Goal: Register for event/course

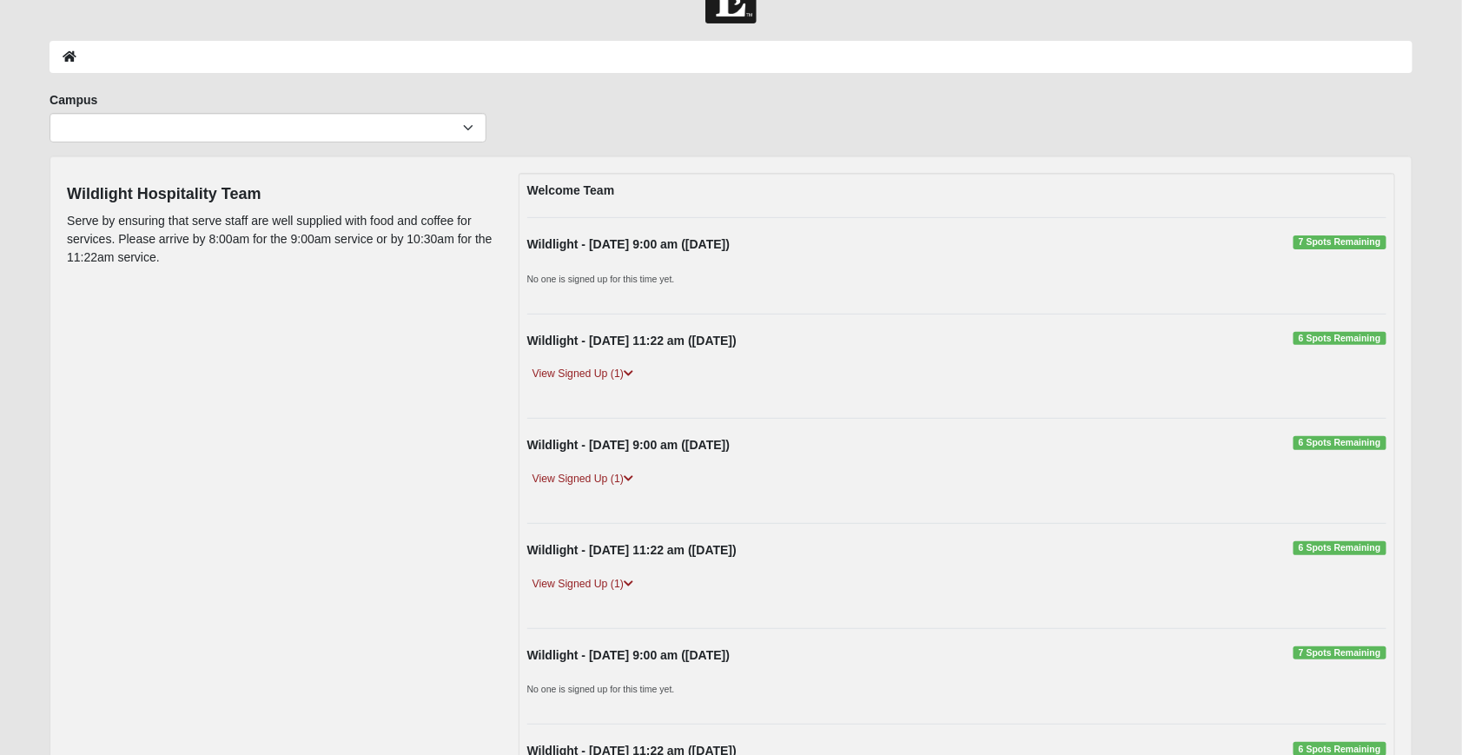
scroll to position [50, 0]
click at [628, 374] on icon at bounding box center [629, 373] width 10 height 10
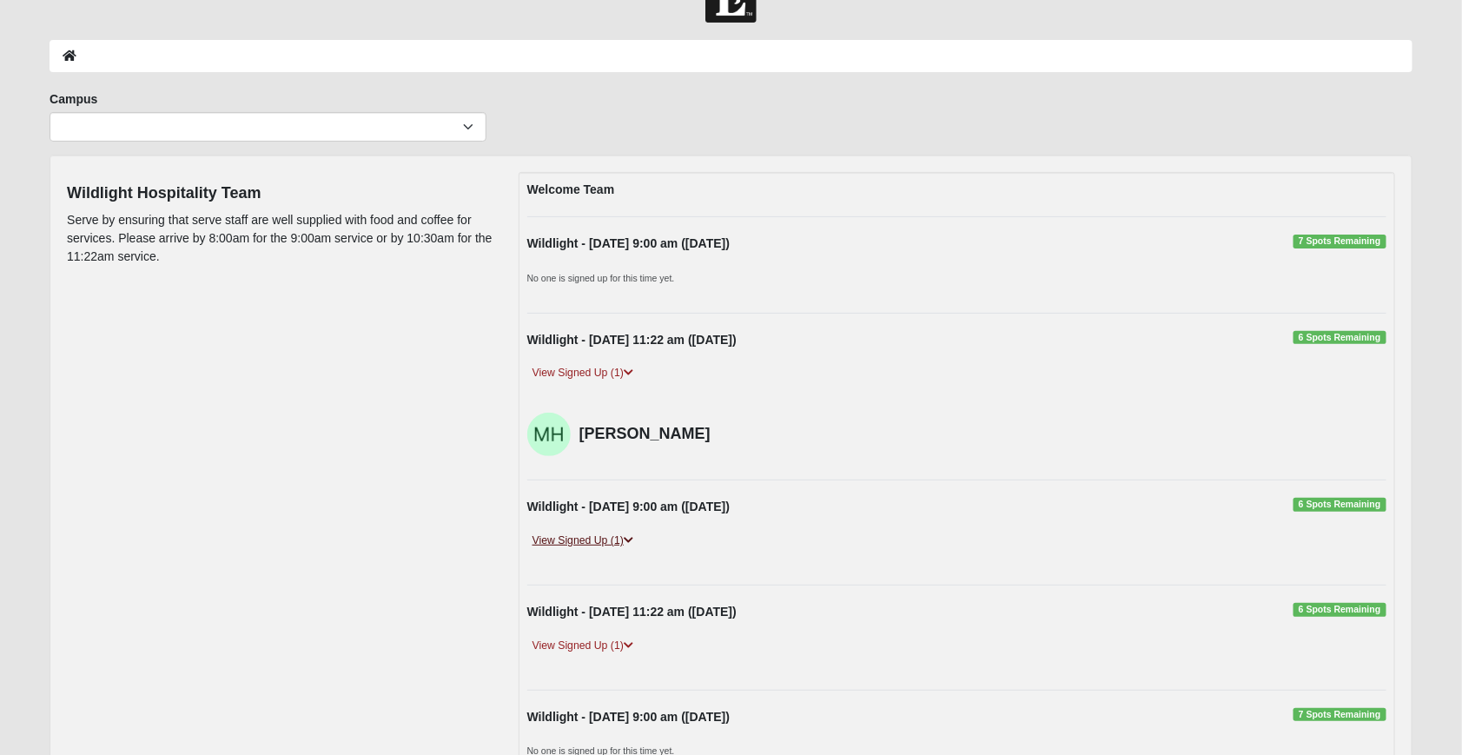
click at [623, 536] on link "View Signed Up (1)" at bounding box center [582, 541] width 111 height 18
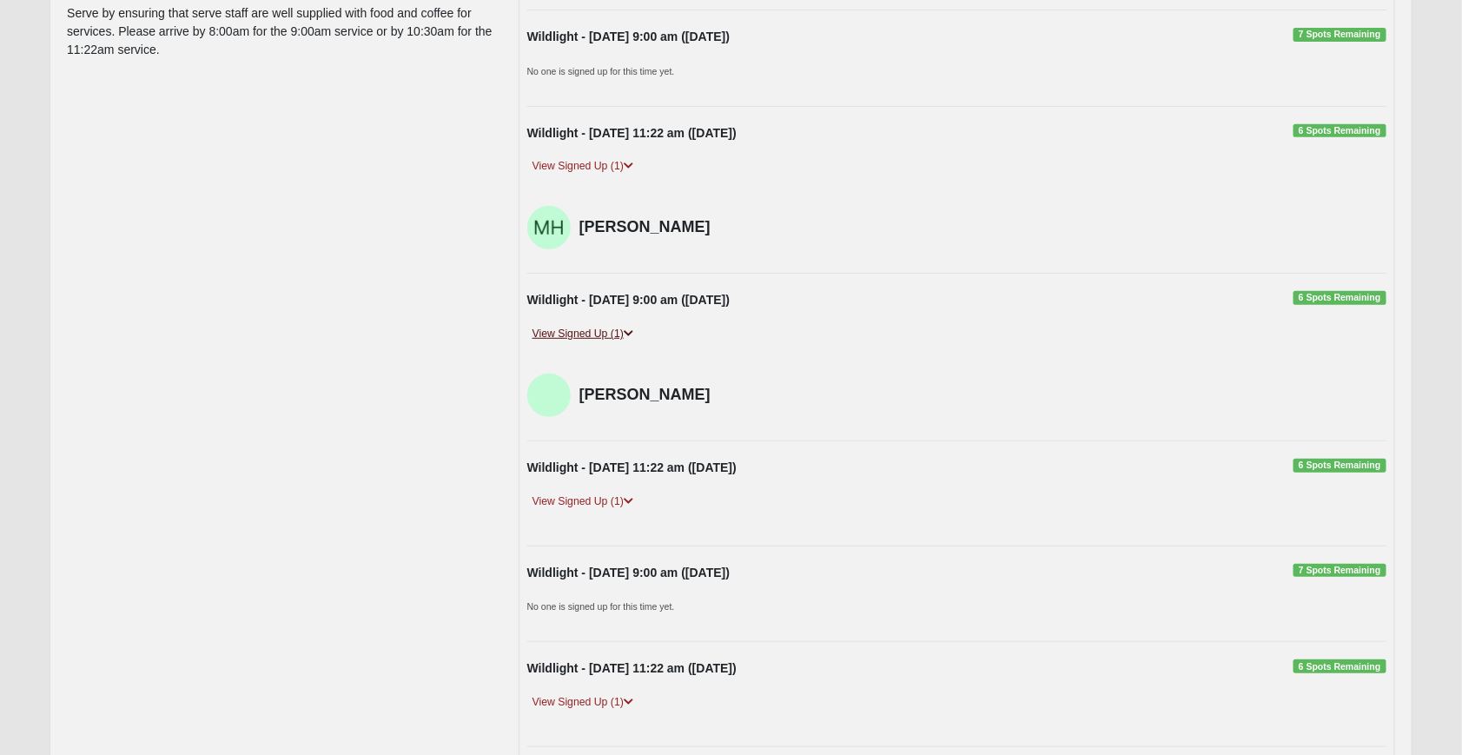
scroll to position [337, 0]
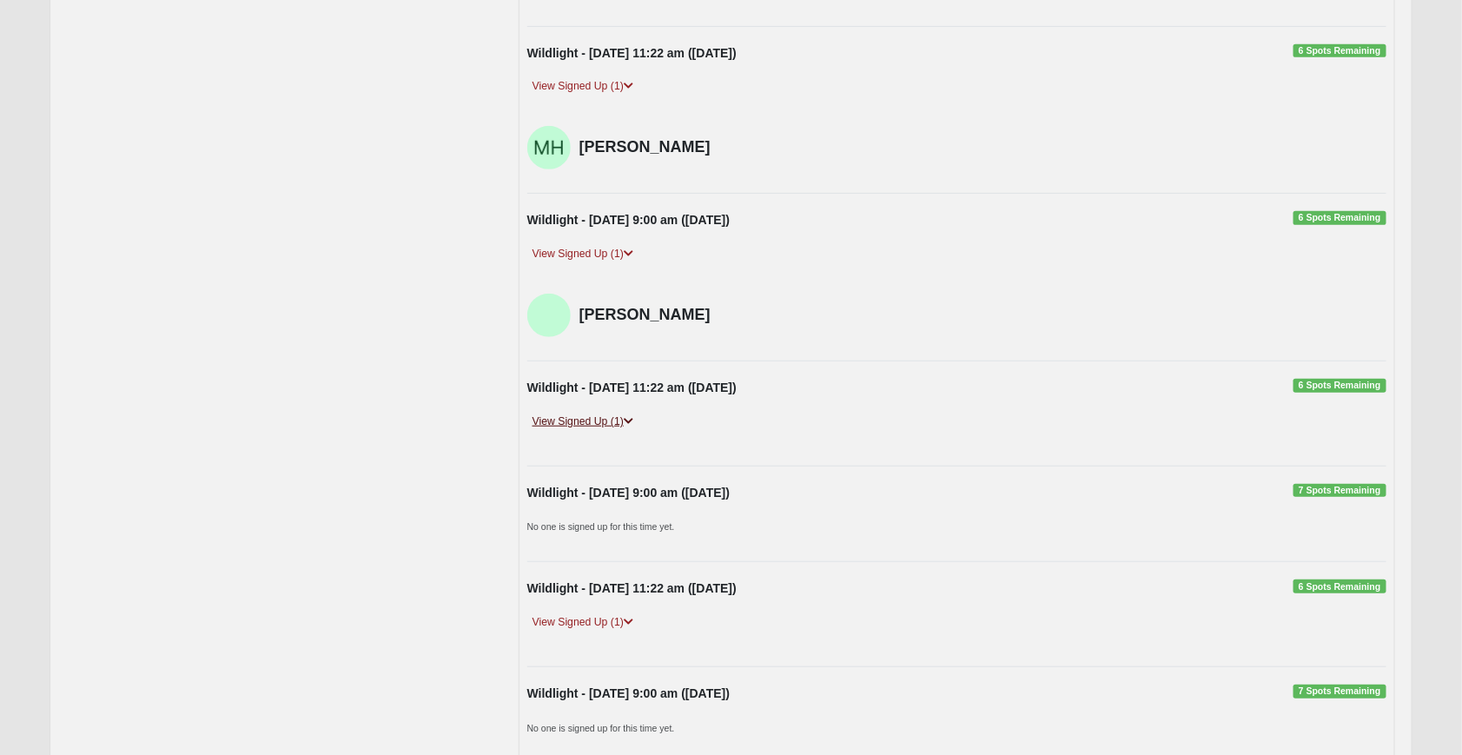
click at [632, 421] on icon at bounding box center [629, 421] width 10 height 10
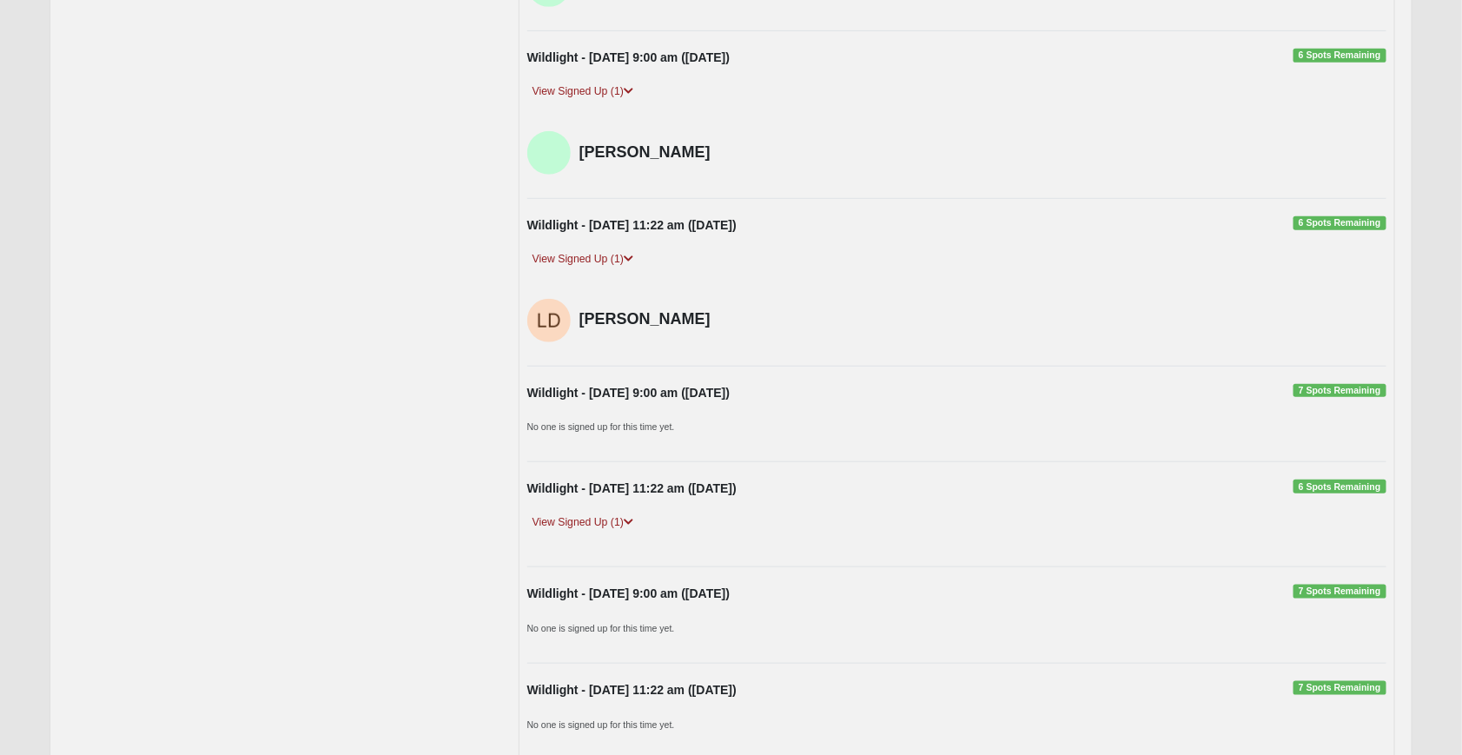
scroll to position [505, 0]
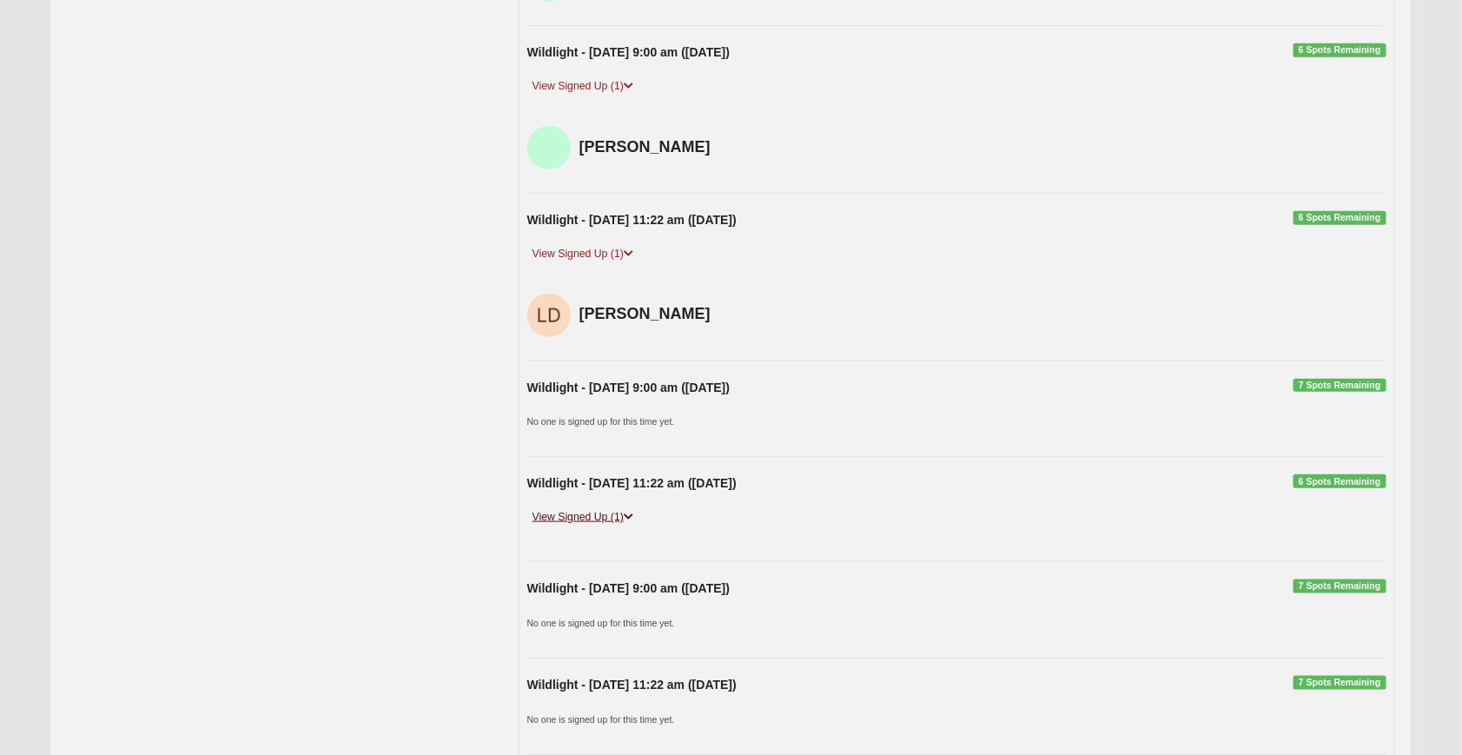
click at [626, 512] on icon at bounding box center [629, 517] width 10 height 10
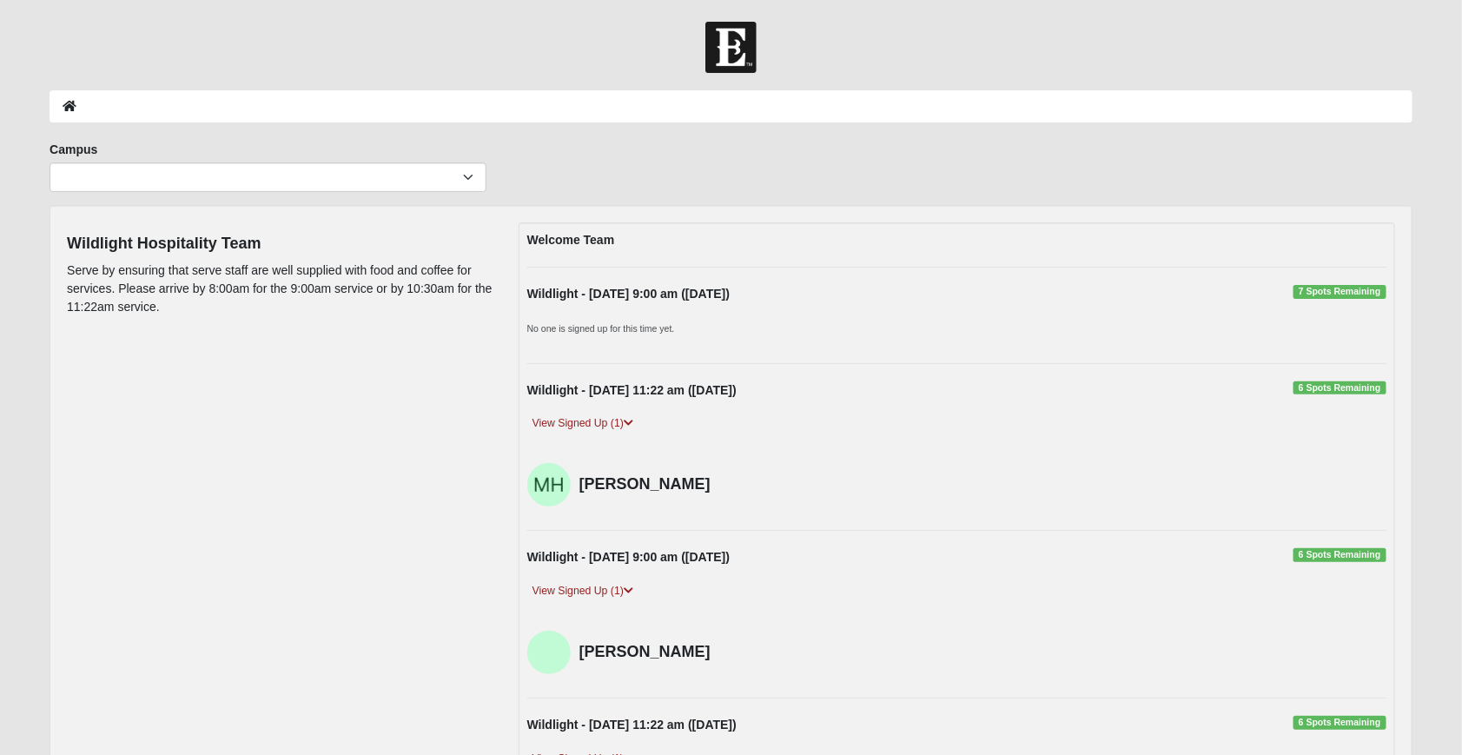
scroll to position [0, 0]
click at [614, 329] on small "No one is signed up for this time yet." at bounding box center [601, 328] width 148 height 10
select select "17"
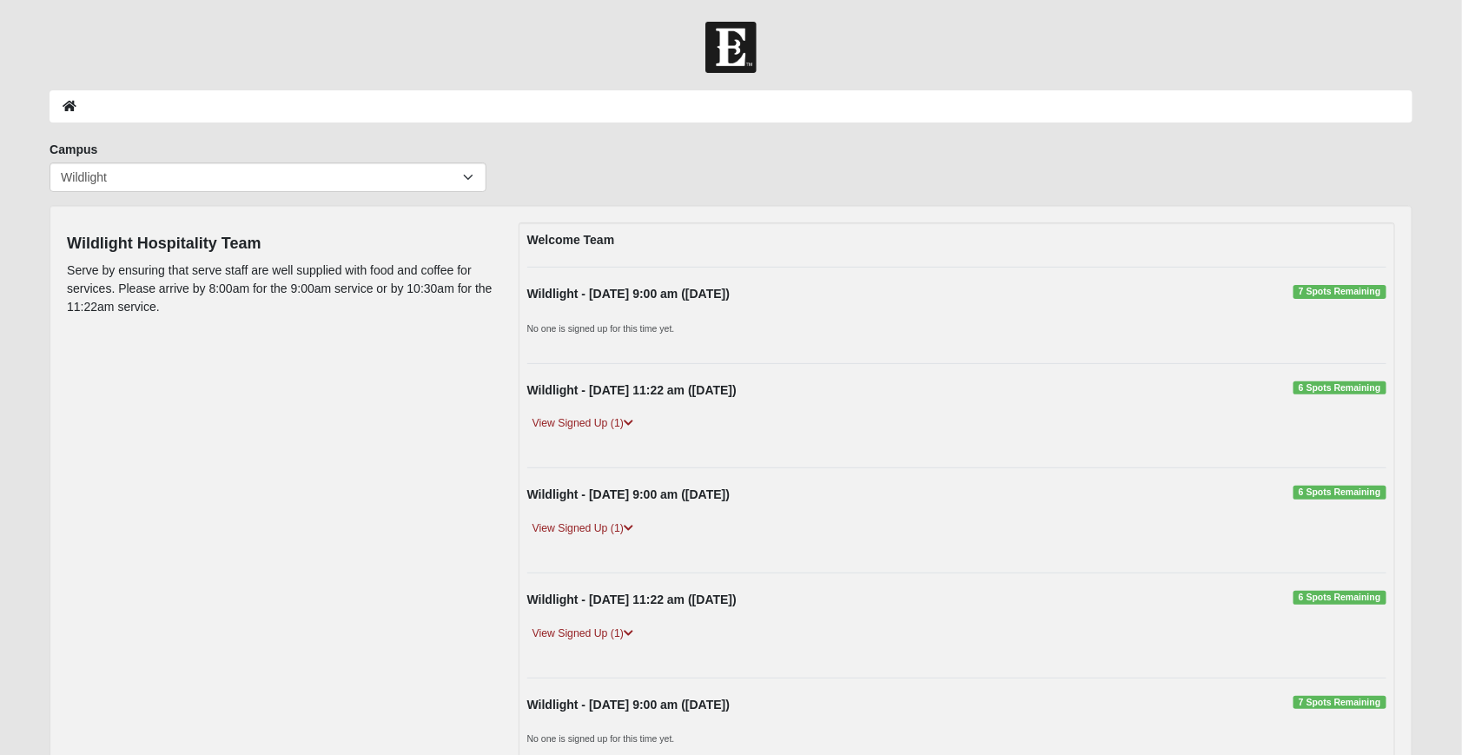
click at [1303, 286] on span "7 Spots Remaining" at bounding box center [1340, 292] width 93 height 14
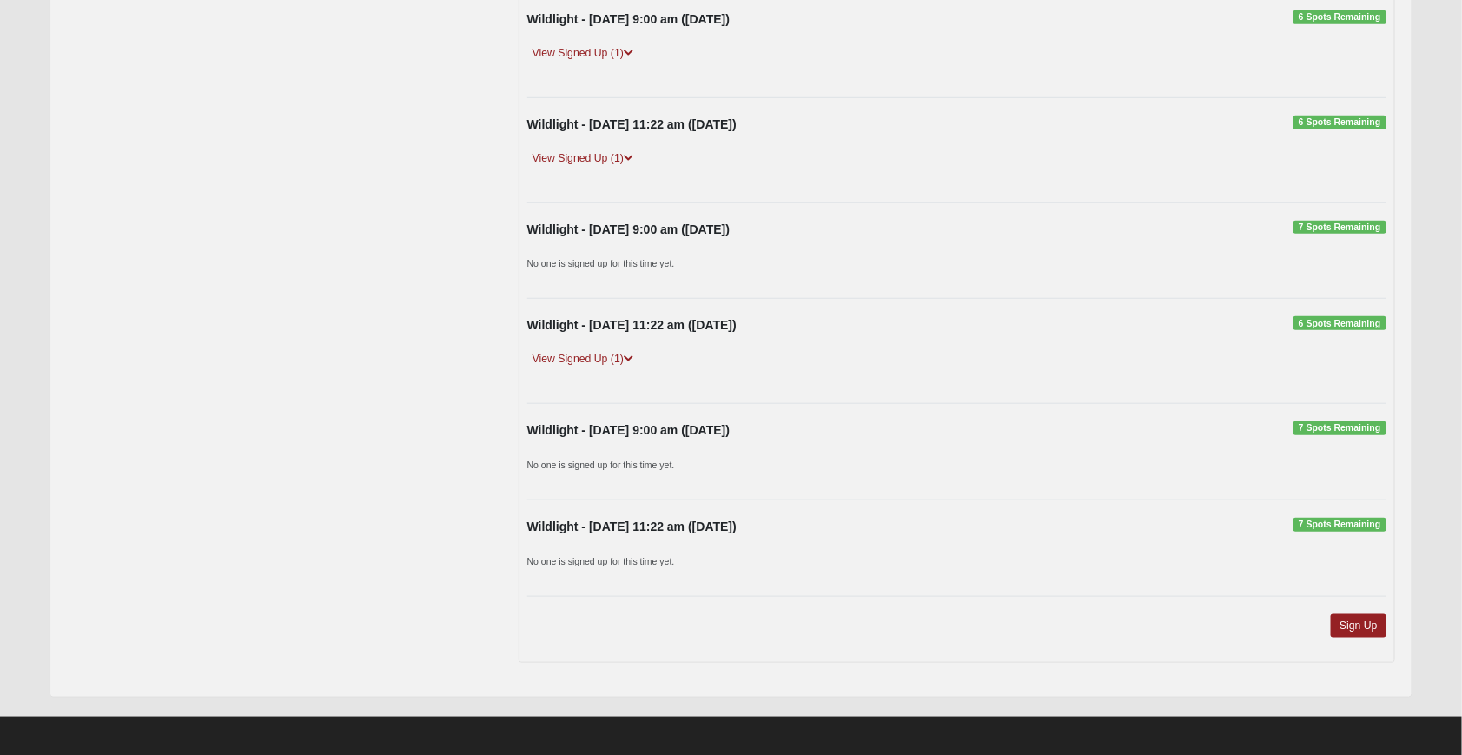
scroll to position [474, 0]
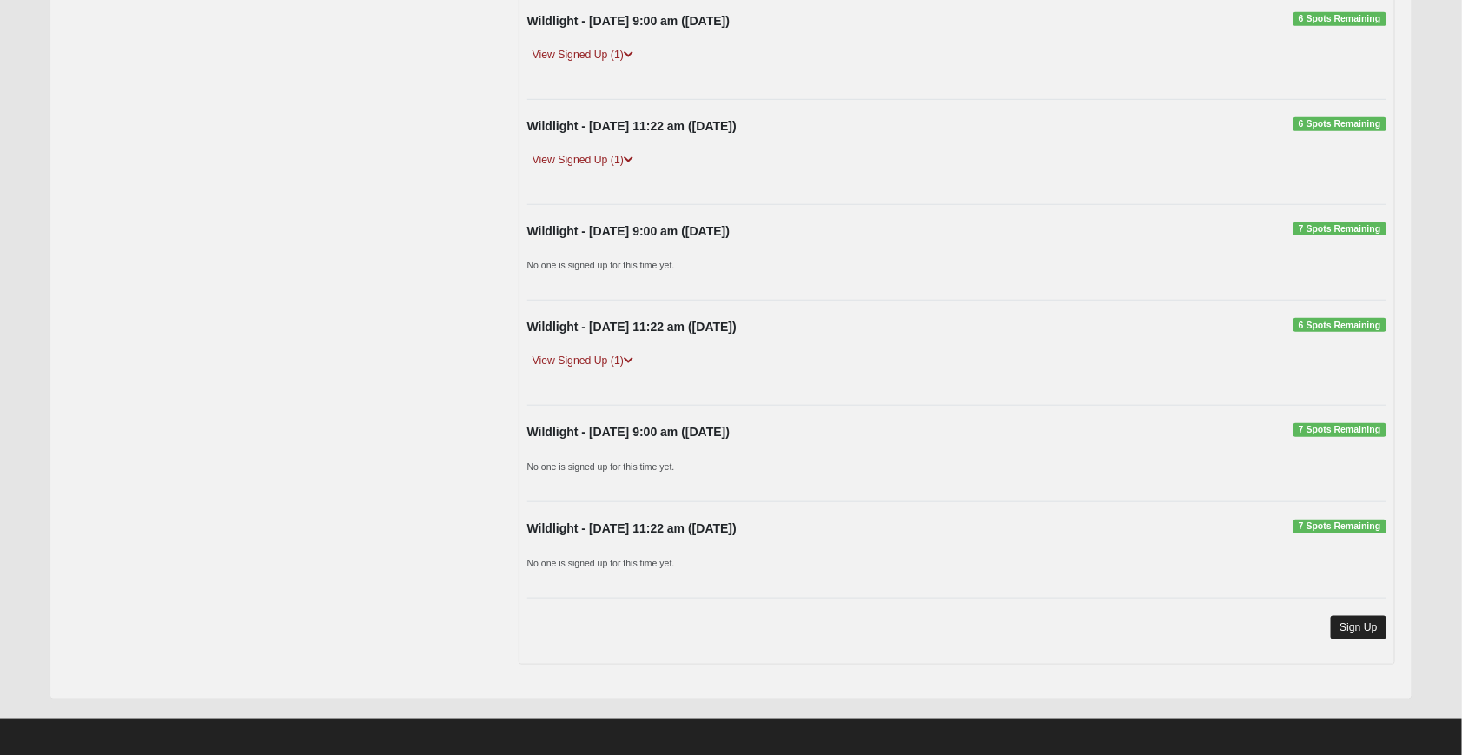
click at [1370, 621] on link "Sign Up" at bounding box center [1359, 627] width 56 height 23
click at [1379, 616] on link "Sign Up" at bounding box center [1359, 627] width 56 height 23
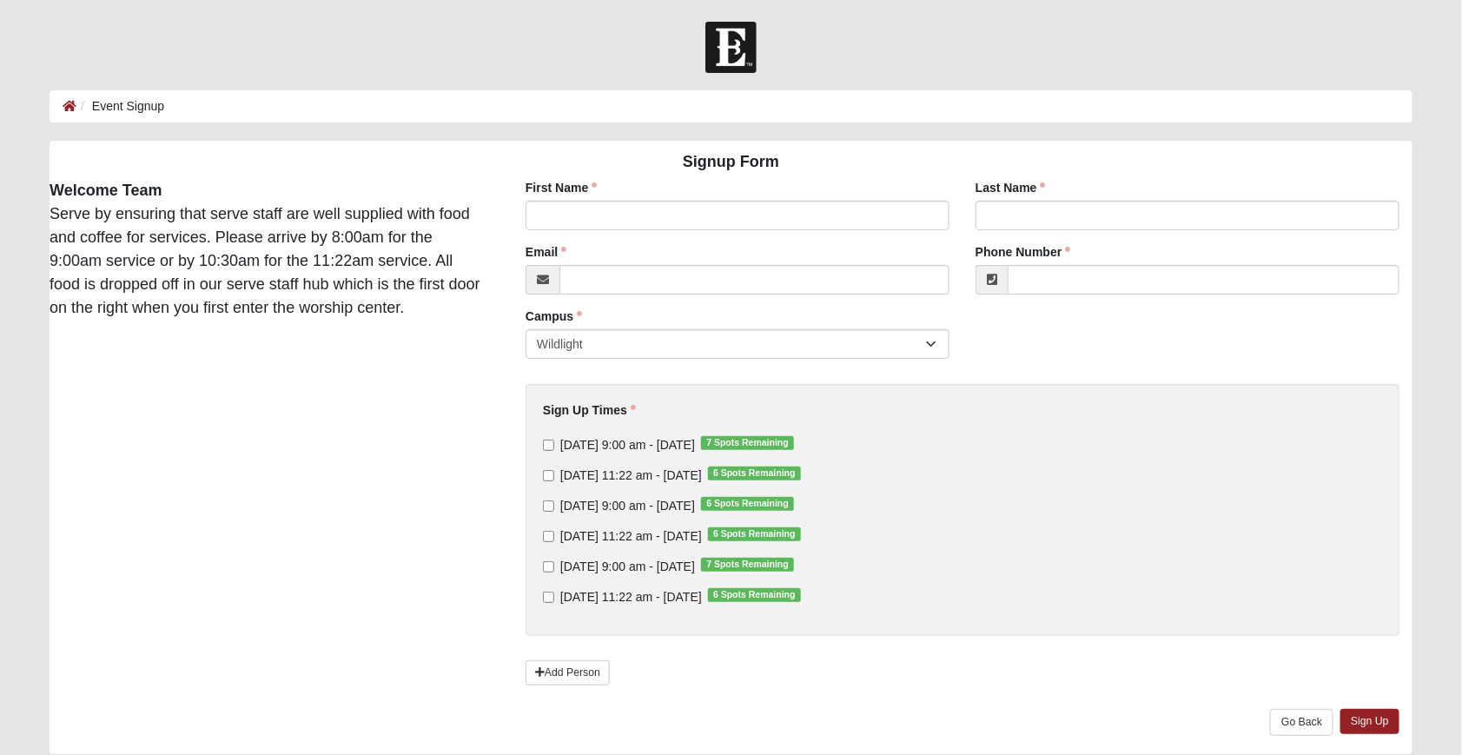
click at [545, 441] on input "[DATE] 9:00 am - [DATE] 7 Spots Remaining" at bounding box center [548, 445] width 11 height 11
checkbox input "true"
type input "[PERSON_NAME]"
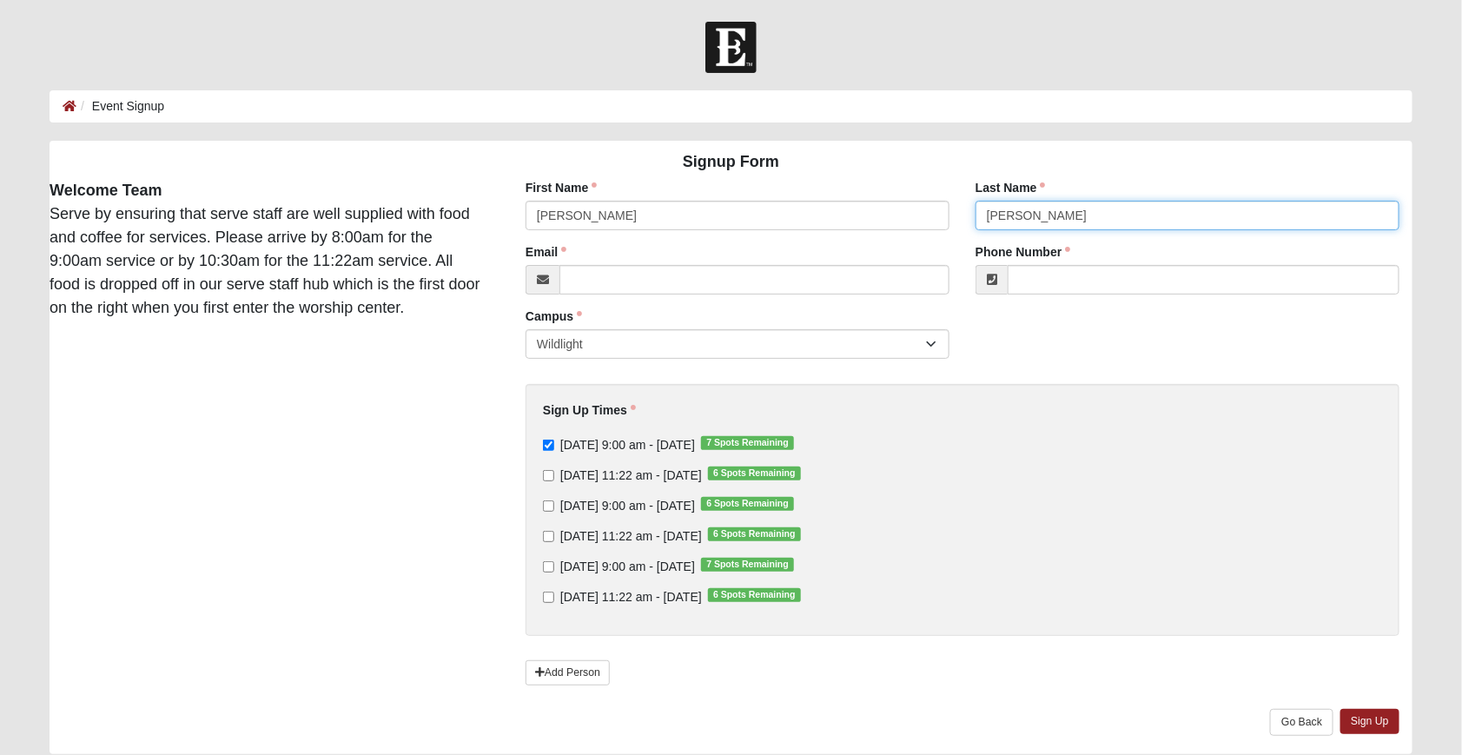
type input "[PERSON_NAME]"
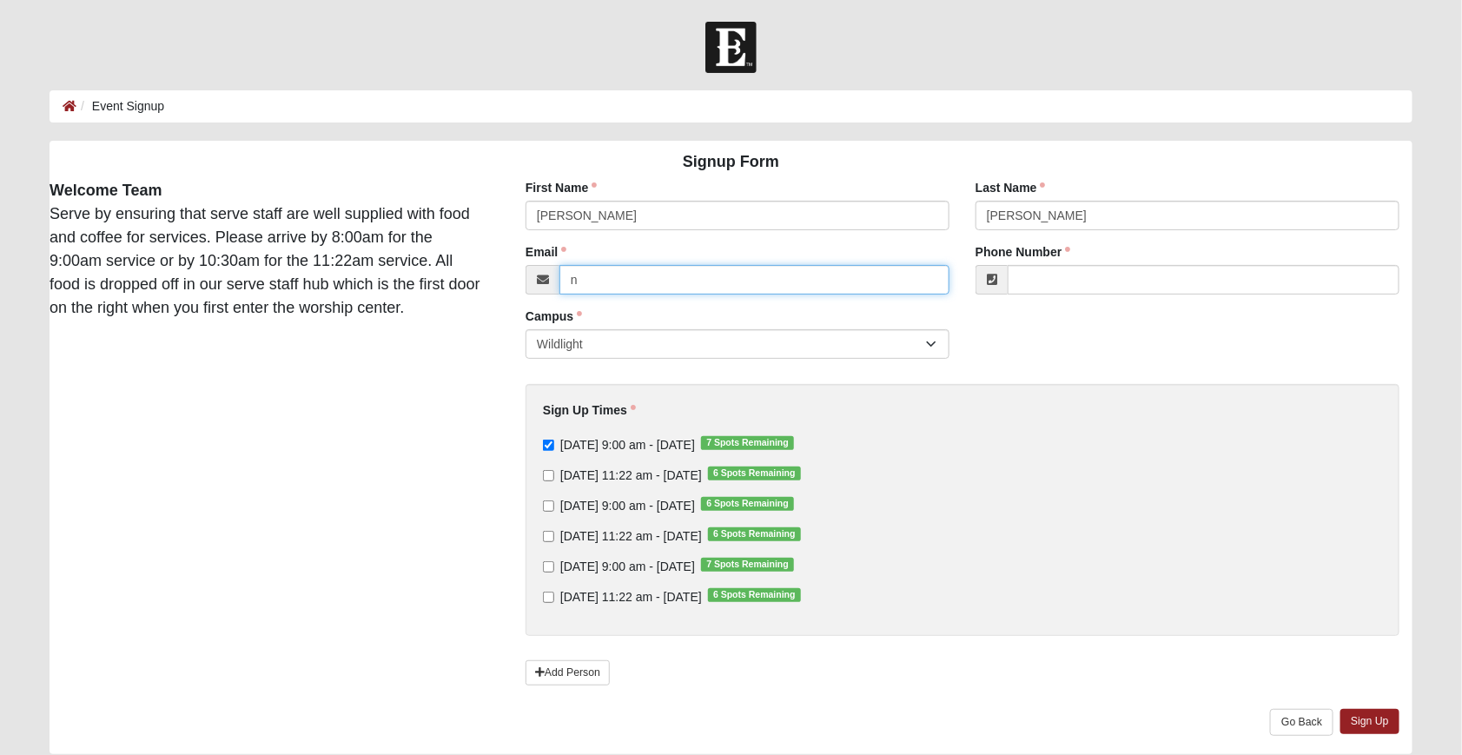
type input "ne"
type input "[EMAIL_ADDRESS][DOMAIN_NAME]"
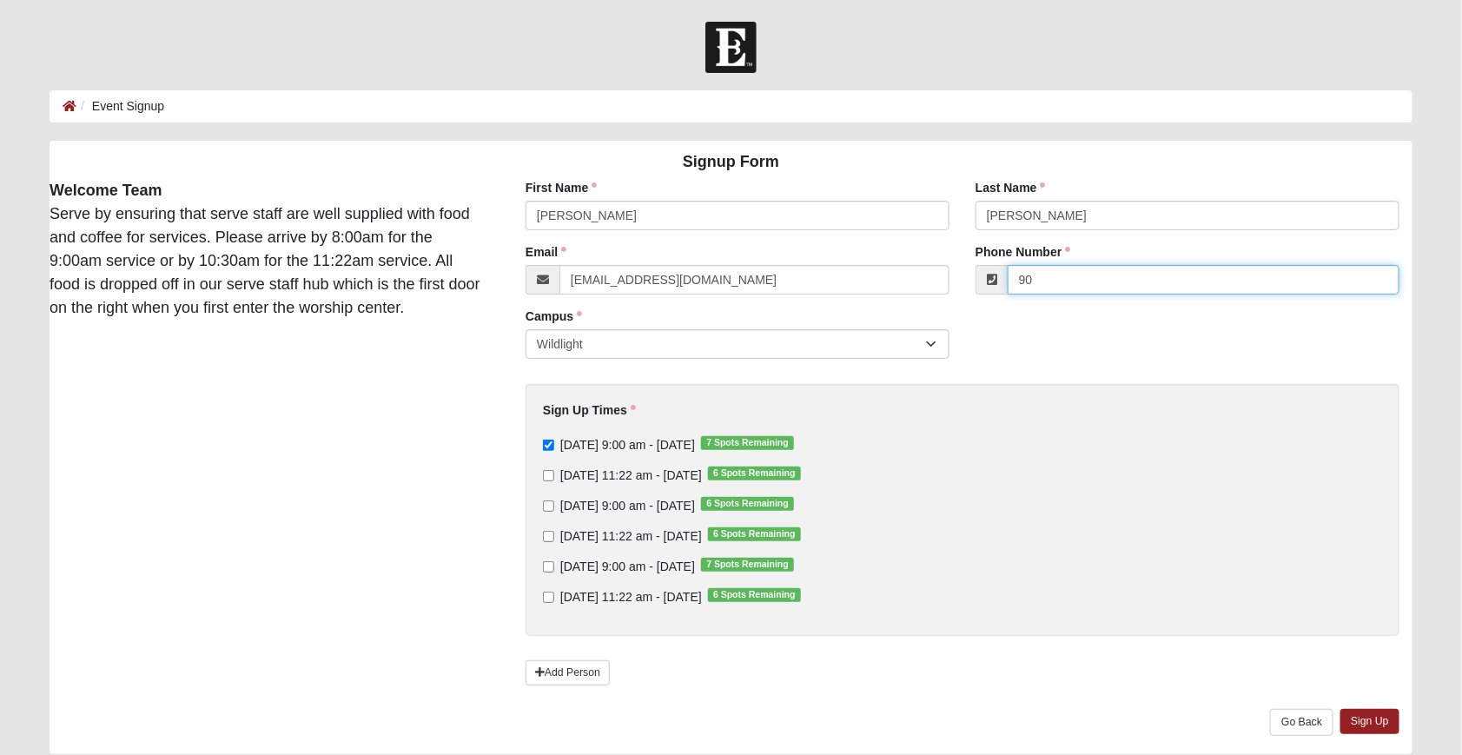
type input "904"
type input "[PHONE_NUMBER]"
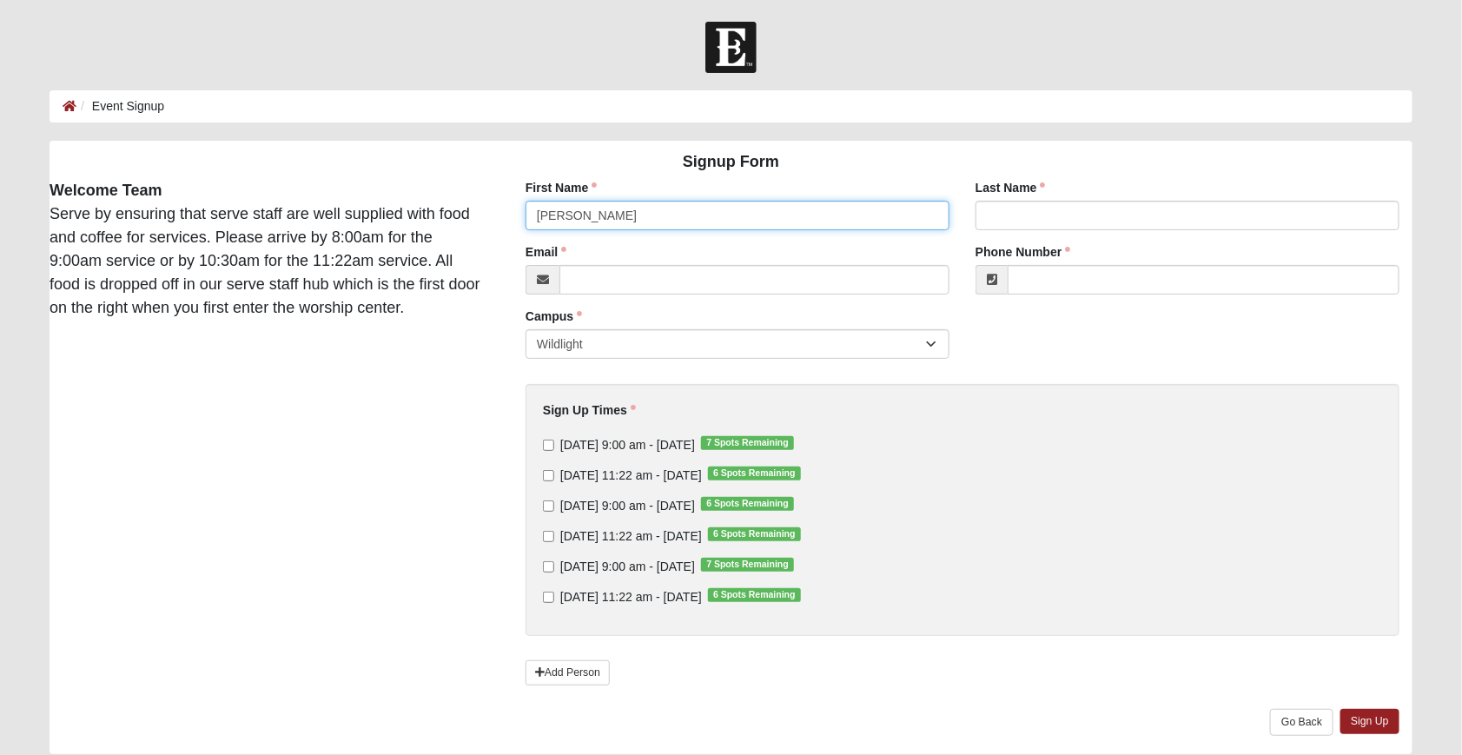
type input "Christy"
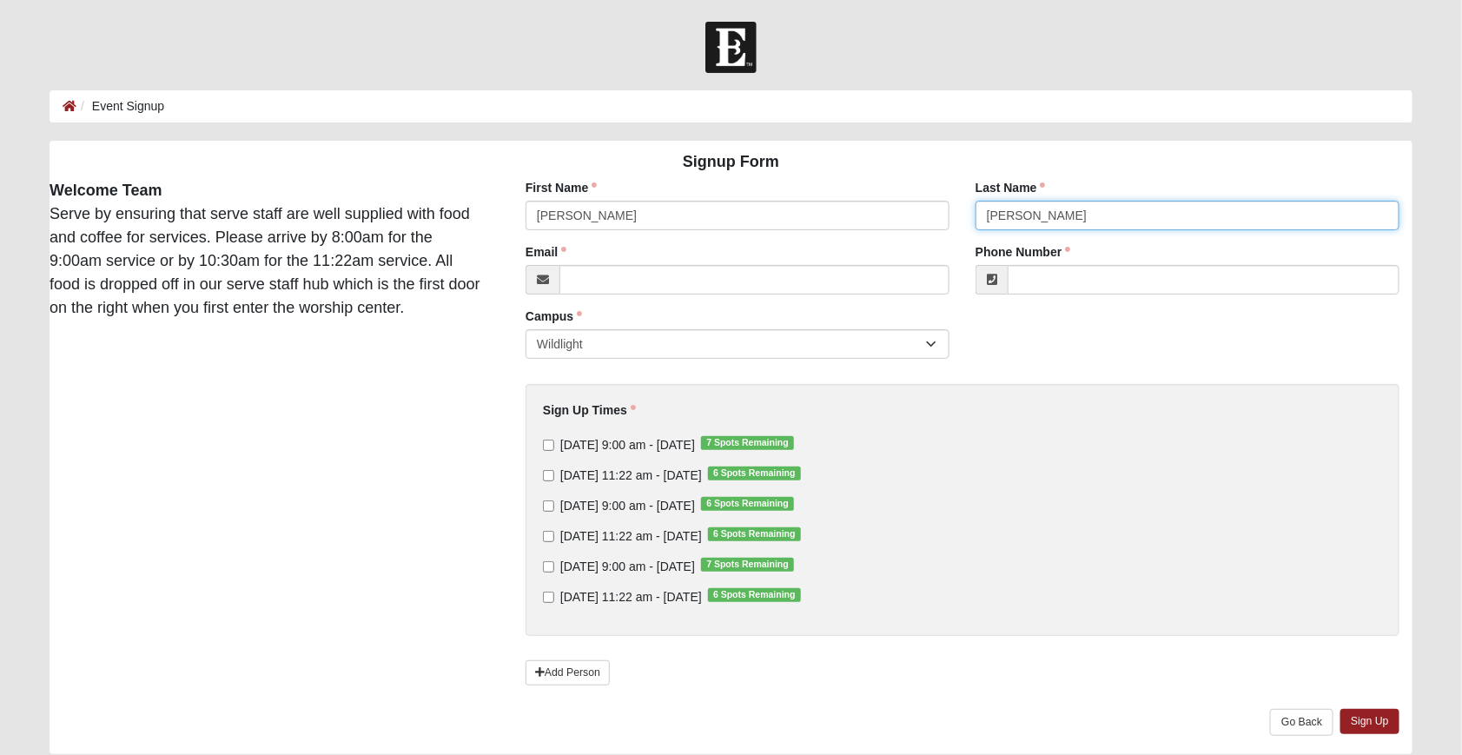
type input "Chambers"
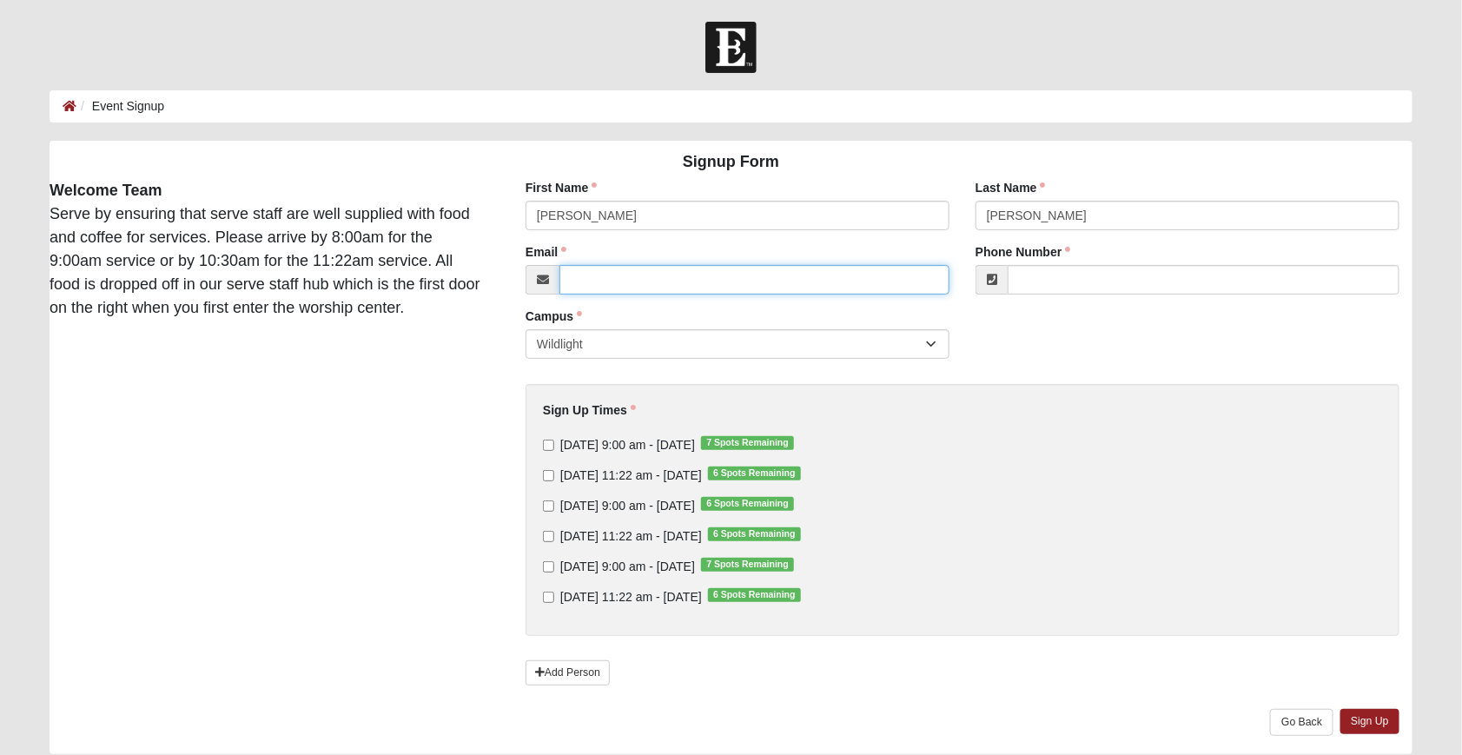
type input "neflmom@gmail.com"
type input "(904) 607-5178"
click at [965, 384] on div "Sign Up Times Sunday 9:00 am - Oct 12 2025 7 Spots Remaining Sunday 11:22 am - …" at bounding box center [963, 510] width 874 height 252
click at [547, 440] on input "Sunday 9:00 am - Oct 12 2025 7 Spots Remaining" at bounding box center [548, 445] width 11 height 11
checkbox input "true"
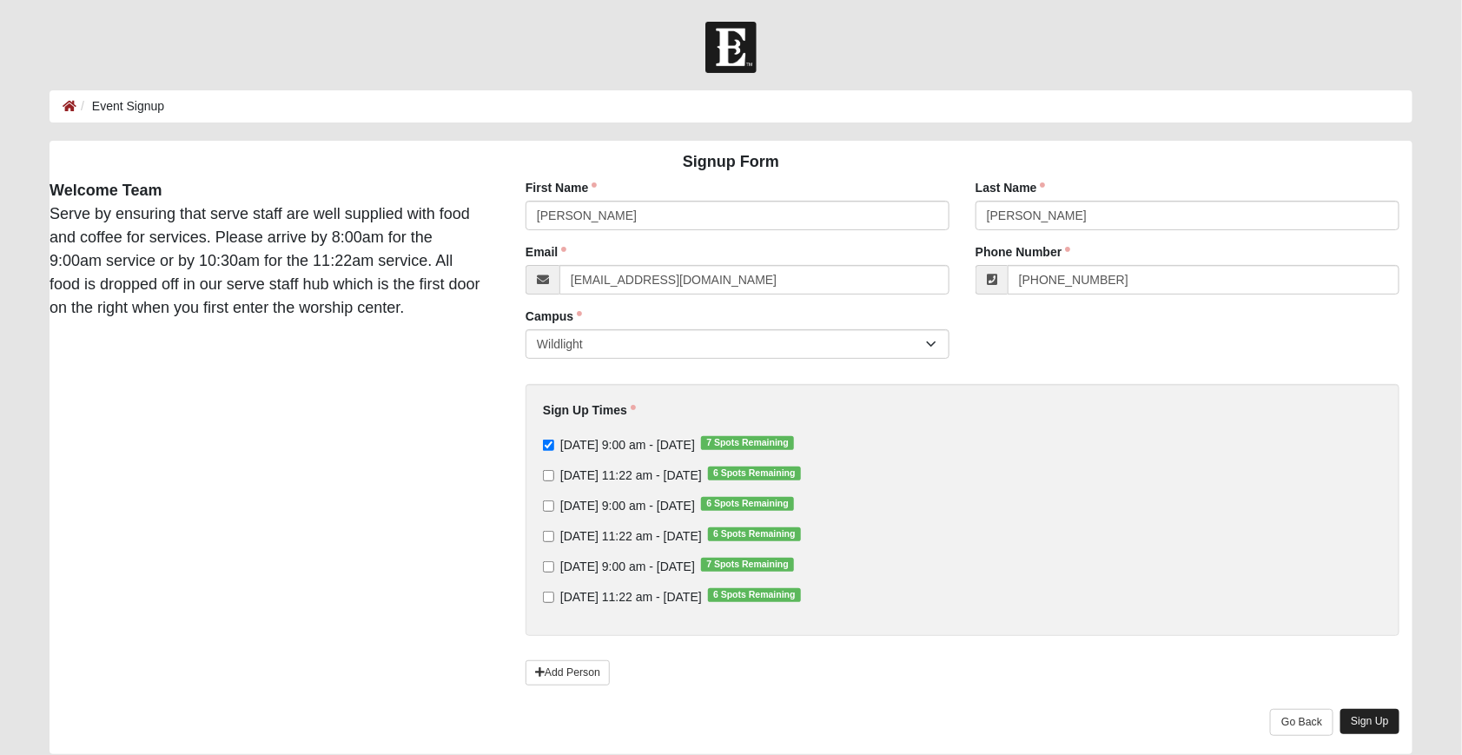
click at [1375, 709] on link "Sign Up" at bounding box center [1370, 721] width 59 height 25
